Goal: Task Accomplishment & Management: Use online tool/utility

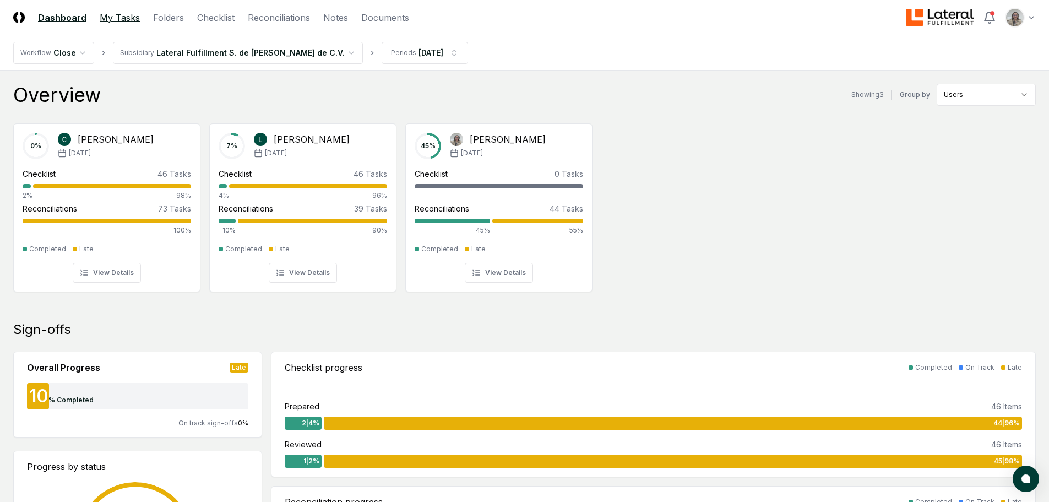
click at [121, 17] on link "My Tasks" at bounding box center [120, 17] width 40 height 13
click at [262, 20] on link "Reconciliations" at bounding box center [279, 17] width 62 height 13
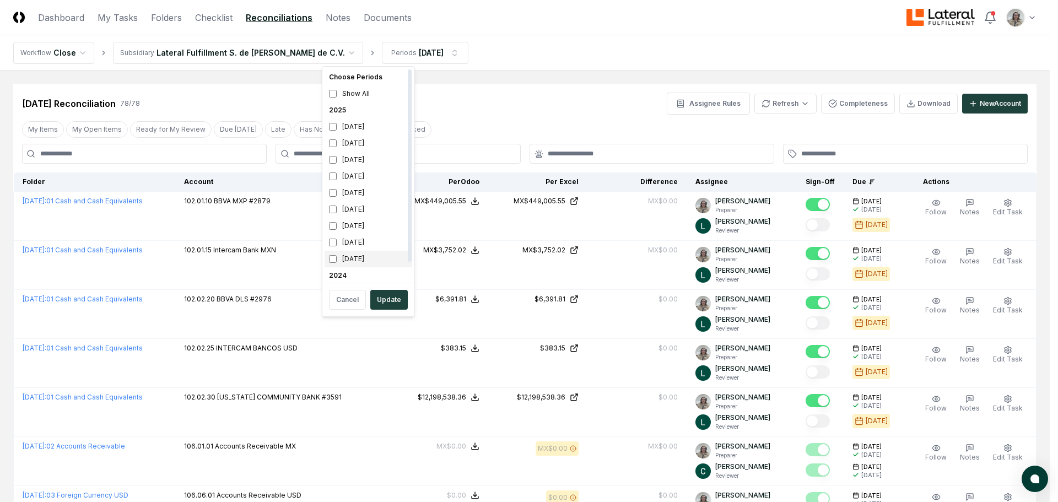
click at [369, 258] on div "[DATE]" at bounding box center [368, 259] width 88 height 17
click at [394, 299] on button "Update" at bounding box center [388, 300] width 37 height 20
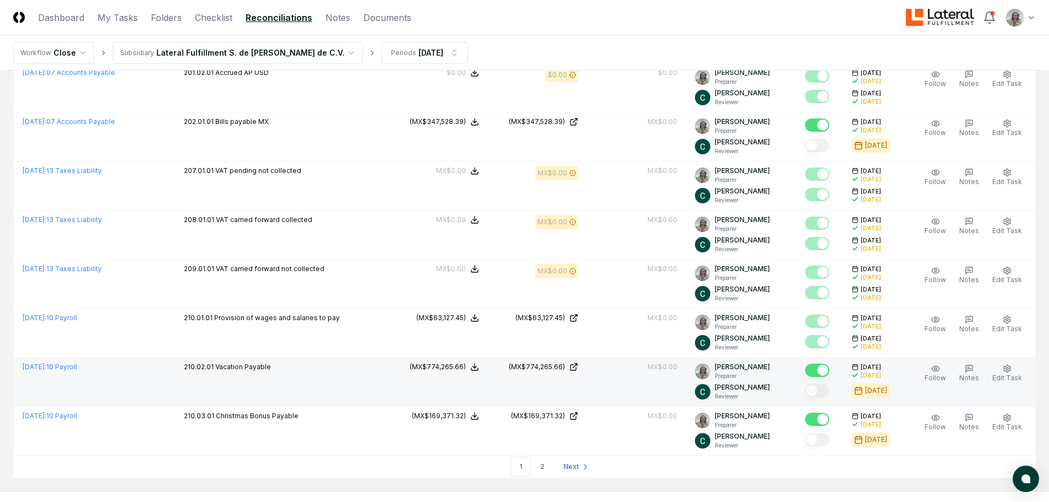
scroll to position [2243, 0]
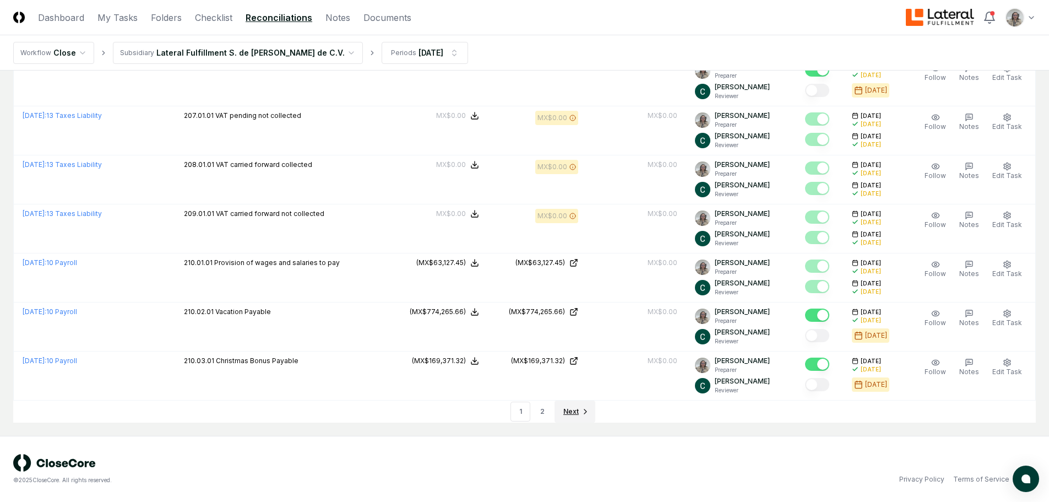
click at [572, 413] on span "Next" at bounding box center [571, 412] width 15 height 10
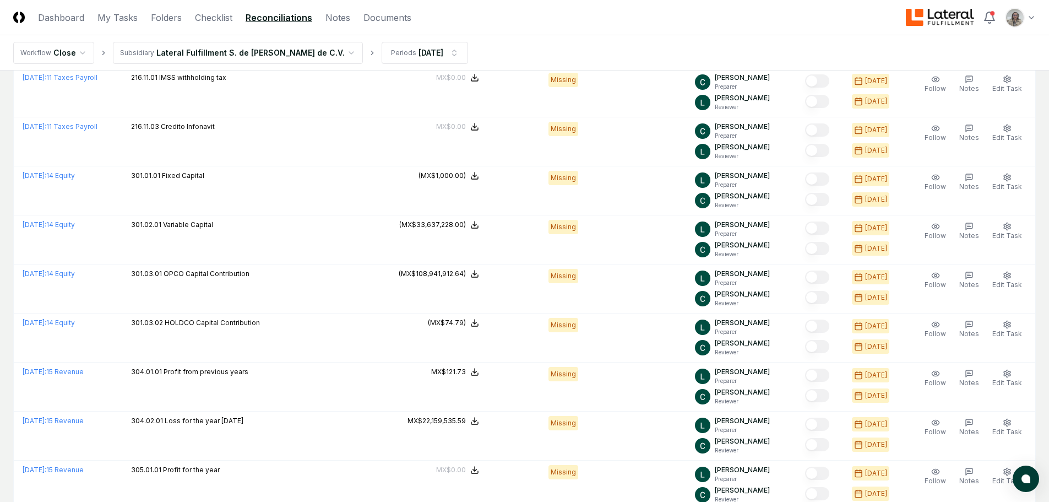
scroll to position [1213, 0]
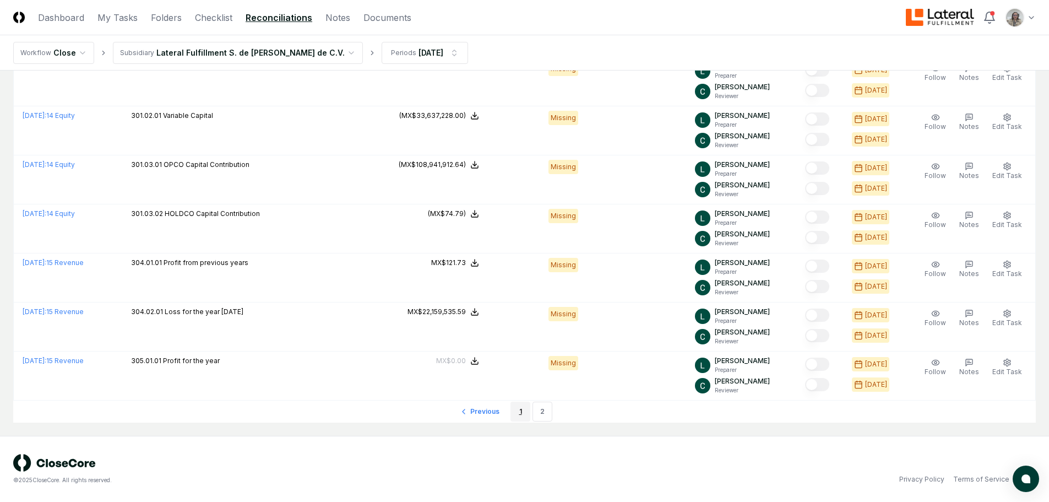
click at [520, 413] on link "1" at bounding box center [521, 412] width 20 height 20
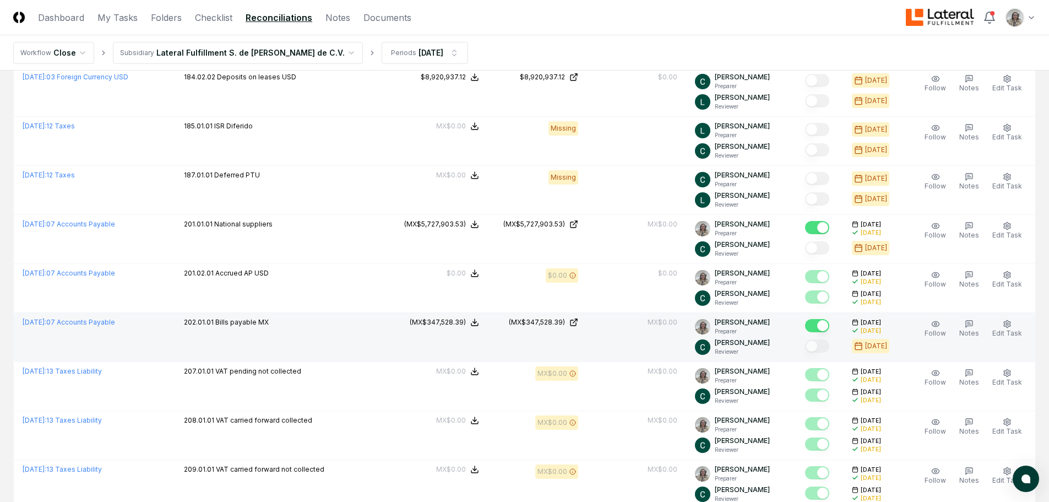
scroll to position [1967, 0]
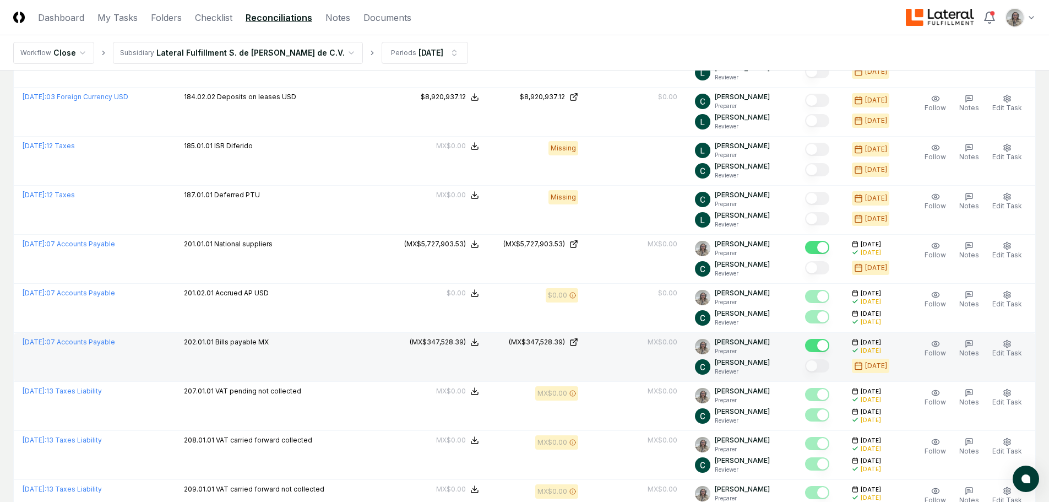
click at [352, 351] on td "202.01.01 Bills payable MX" at bounding box center [282, 357] width 214 height 49
click at [113, 342] on link "[DATE] : 07 Accounts Payable" at bounding box center [69, 342] width 93 height 8
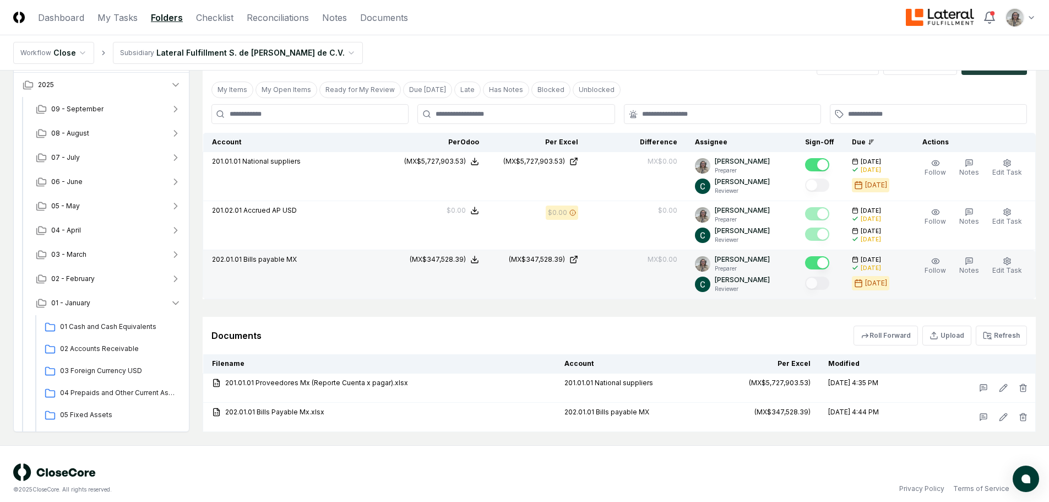
scroll to position [1000, 0]
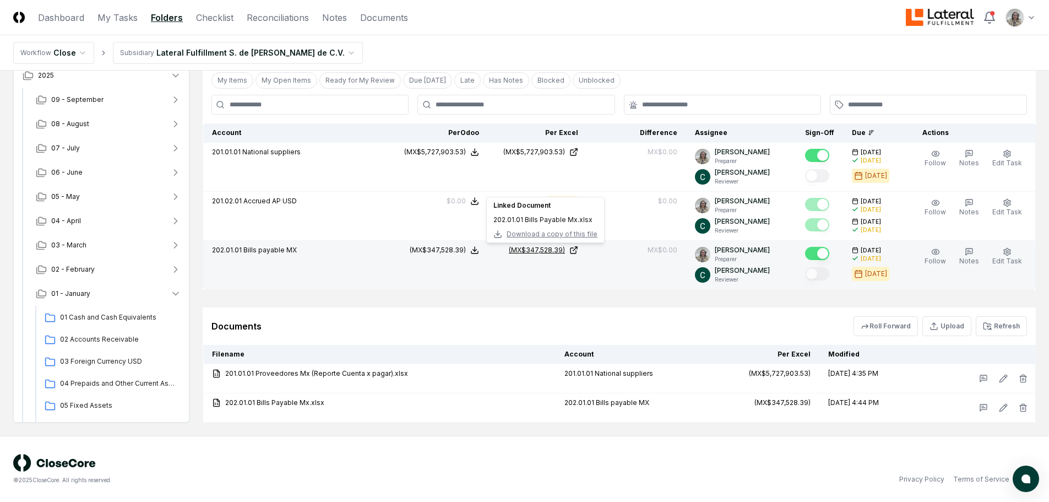
click at [564, 250] on div "(MX$347,528.39)" at bounding box center [537, 250] width 56 height 10
